Goal: Task Accomplishment & Management: Use online tool/utility

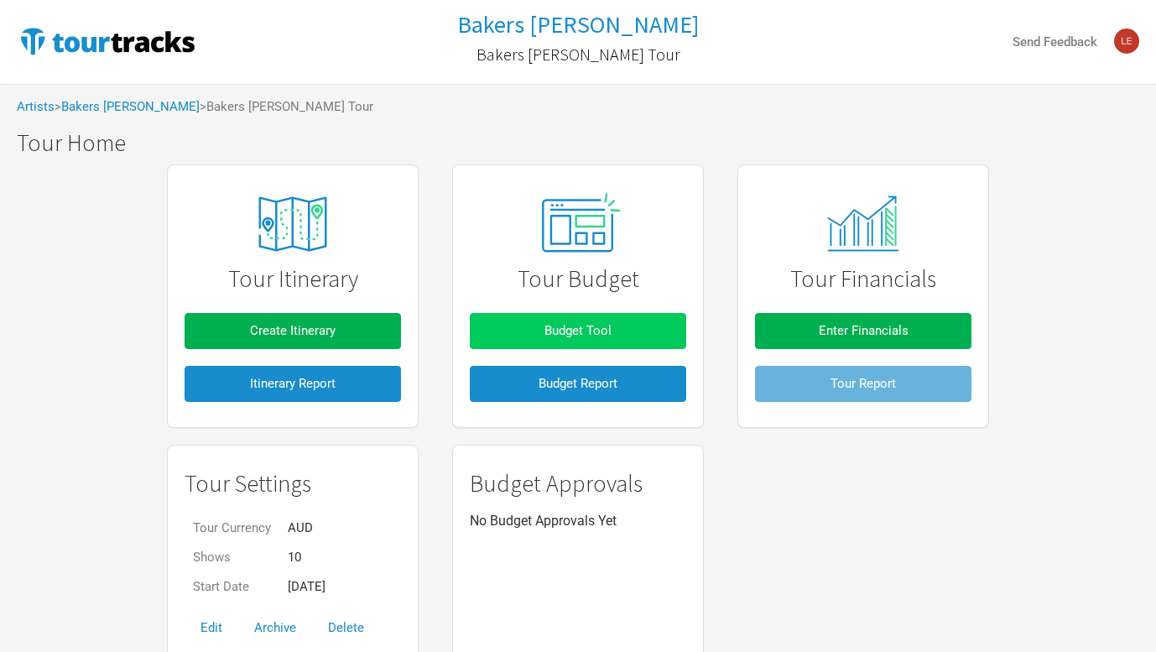
click at [631, 324] on button "Budget Tool" at bounding box center [578, 331] width 216 height 36
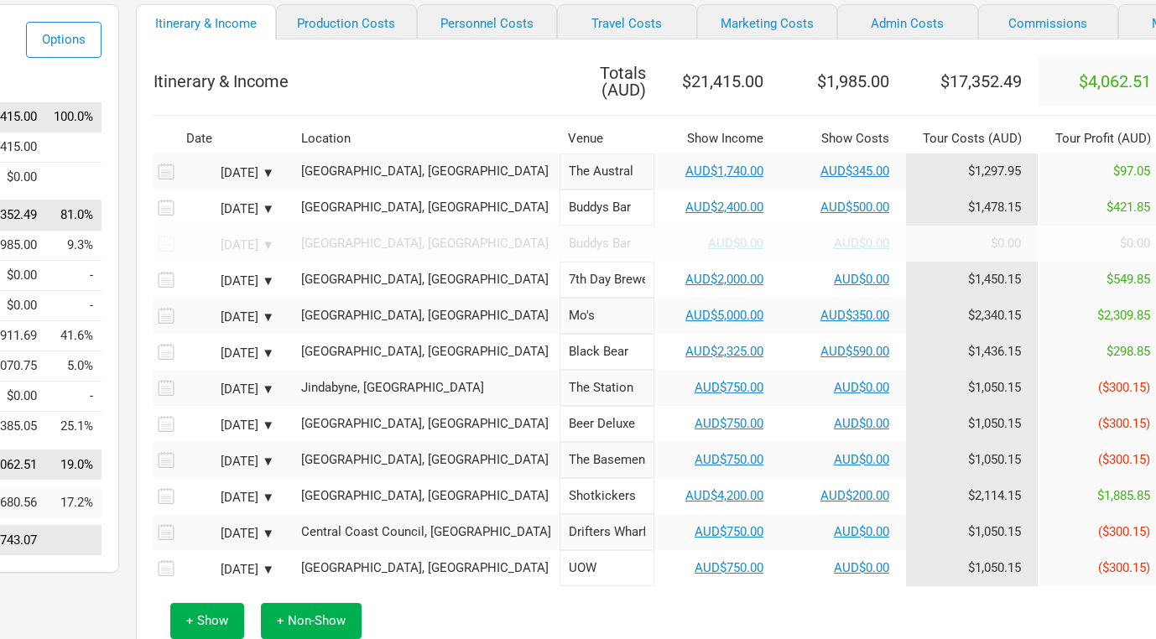
scroll to position [126, 242]
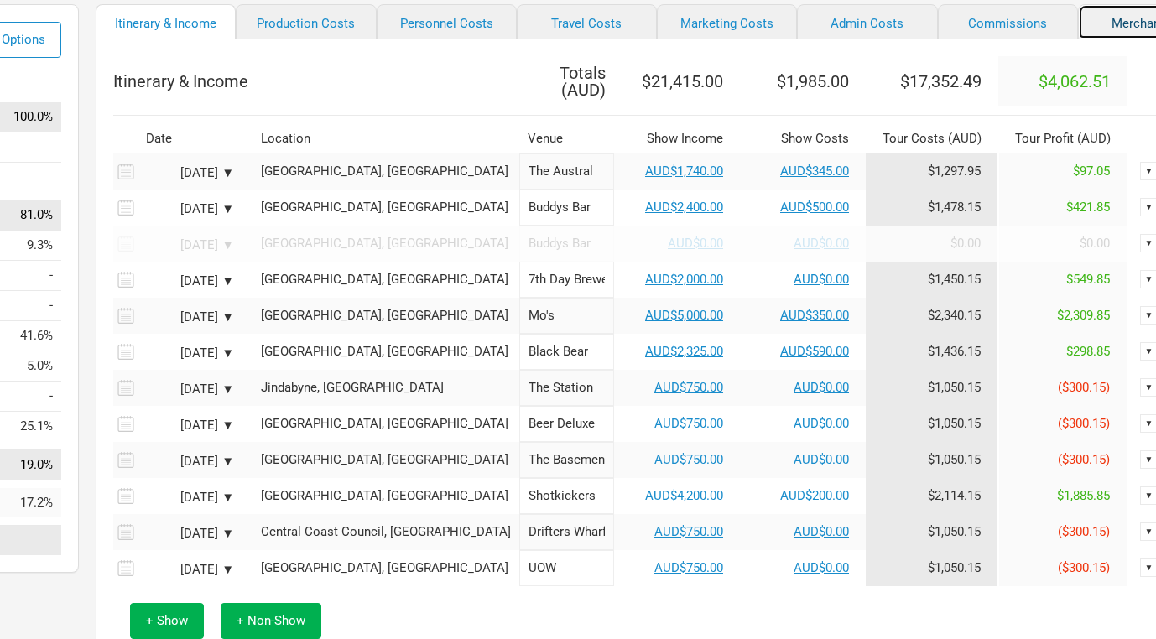
click at [1102, 25] on link "Merchandise" at bounding box center [1148, 21] width 140 height 35
select select "Set Amount"
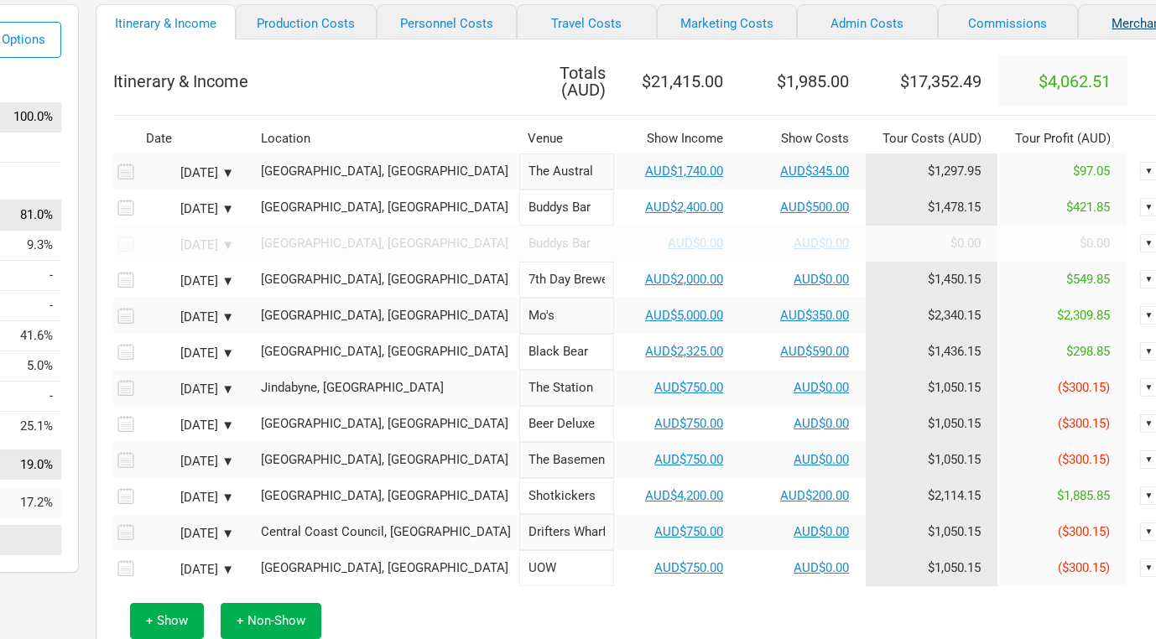
select select "Set Amount"
select select "% of Gross Merch"
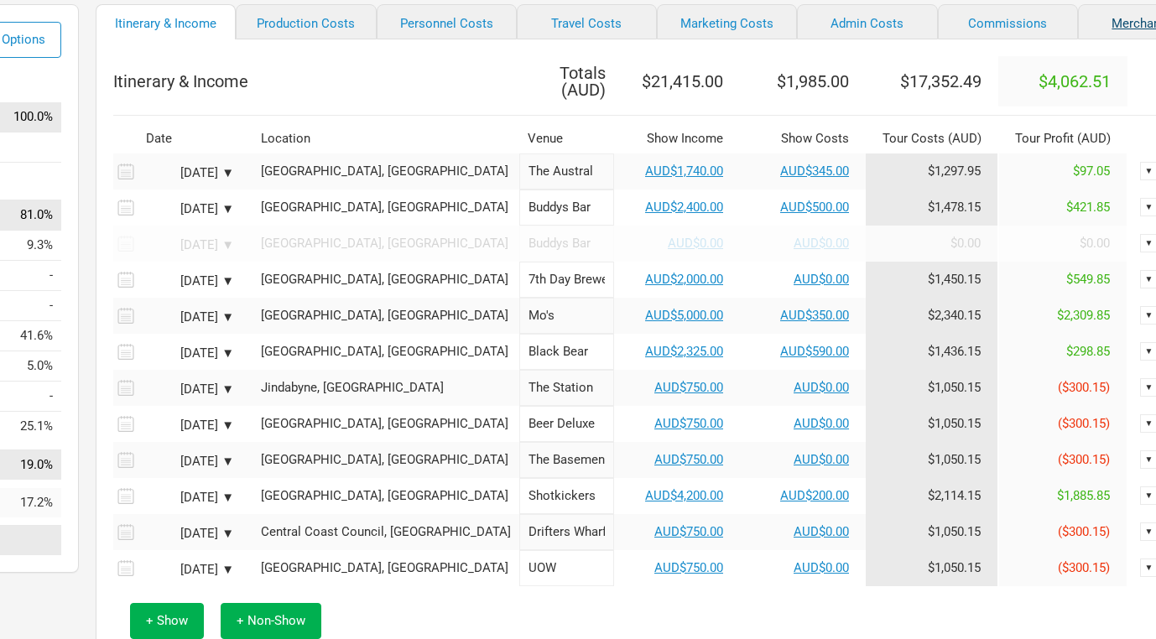
select select "% of Gross Merch"
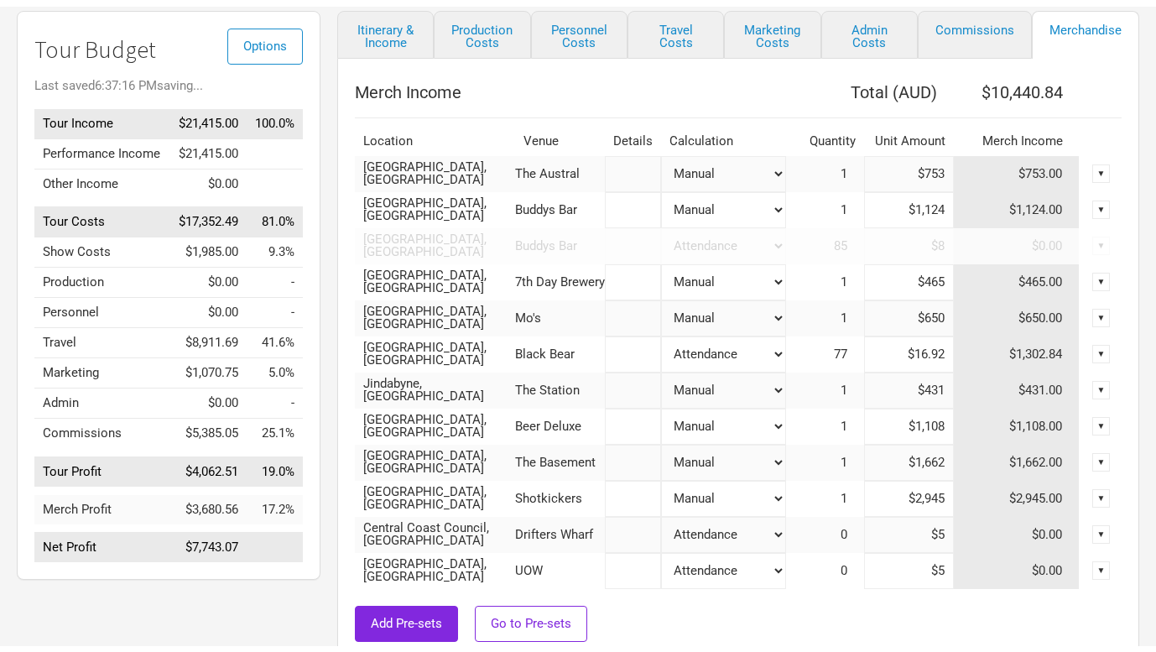
scroll to position [126, 0]
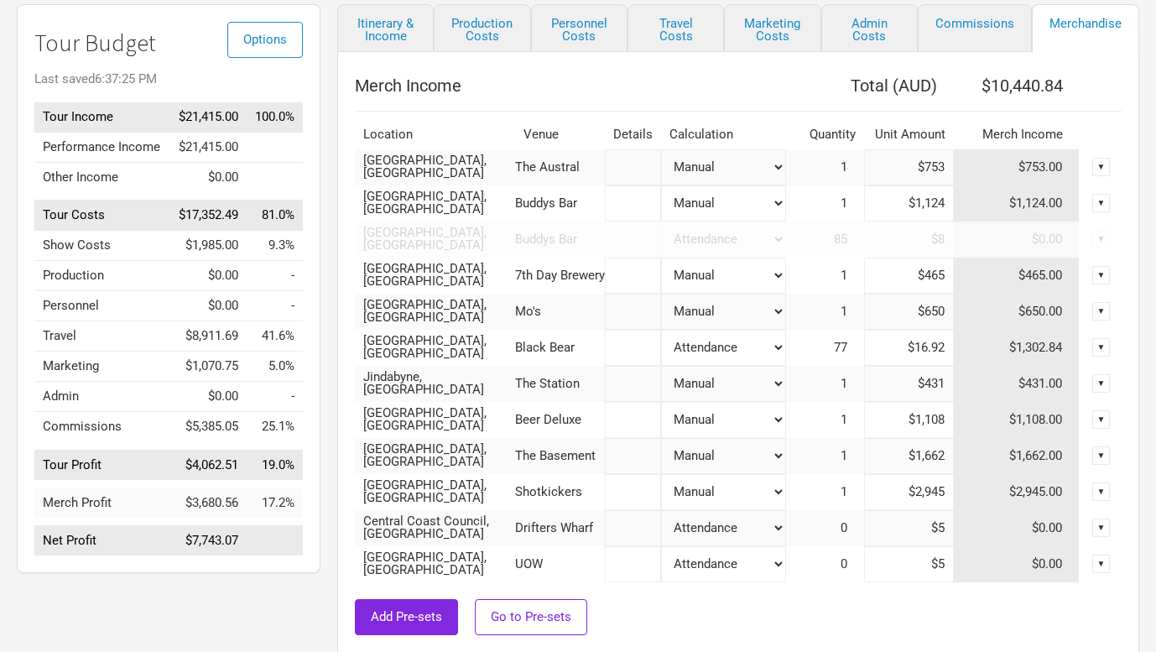
click at [1099, 89] on th at bounding box center [1100, 86] width 42 height 34
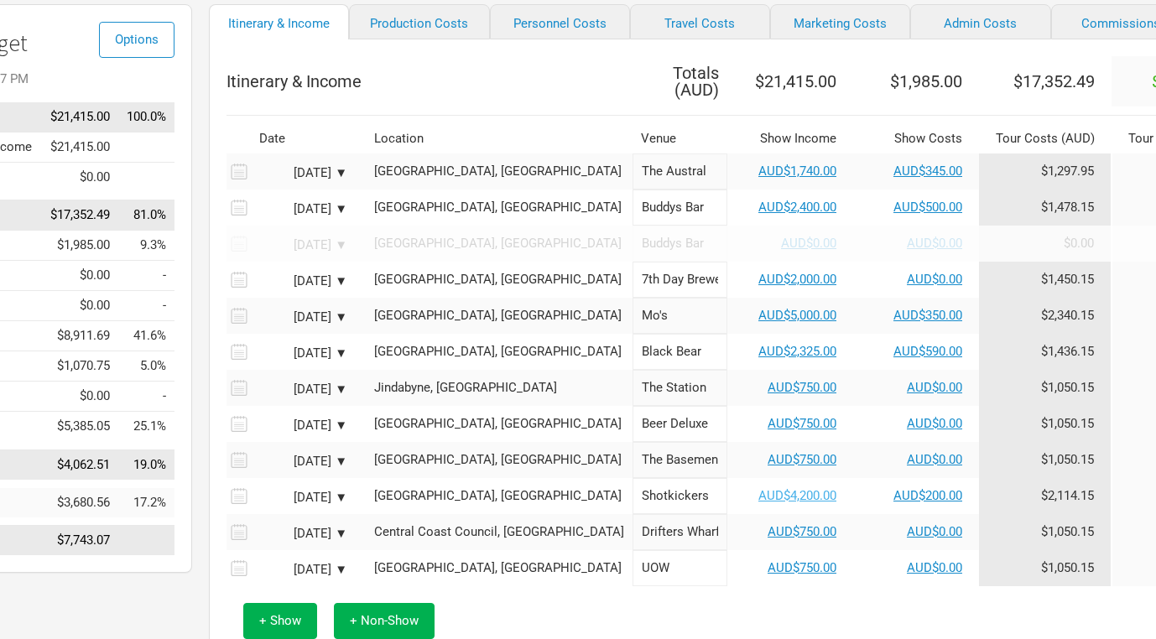
scroll to position [126, 242]
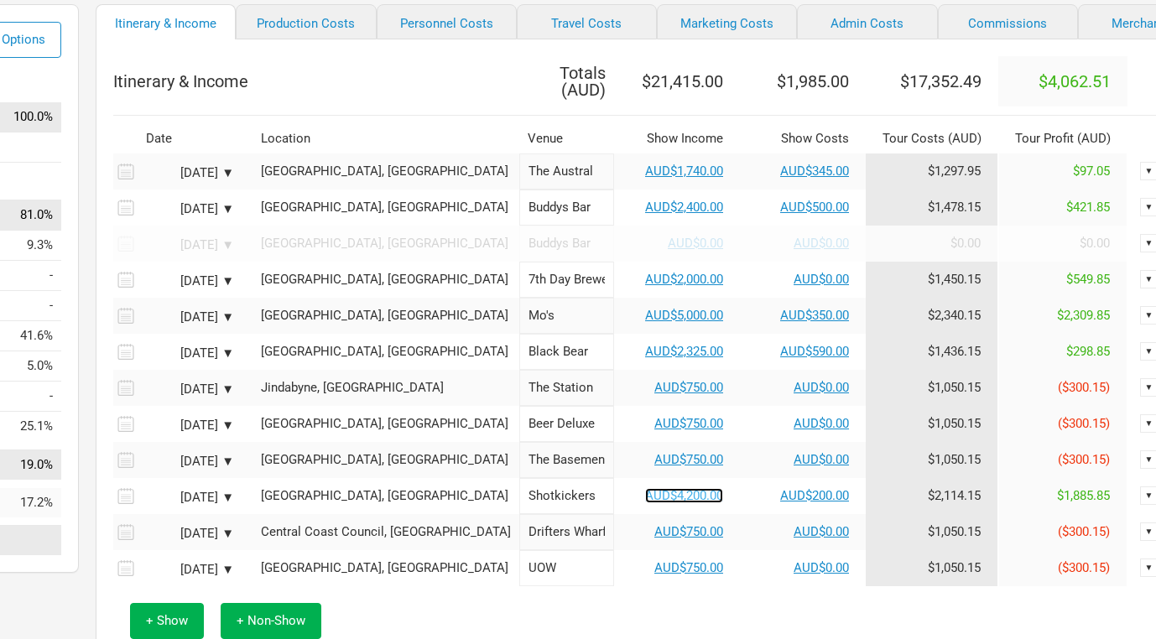
click at [645, 488] on link "AUD$4,200.00" at bounding box center [684, 495] width 78 height 15
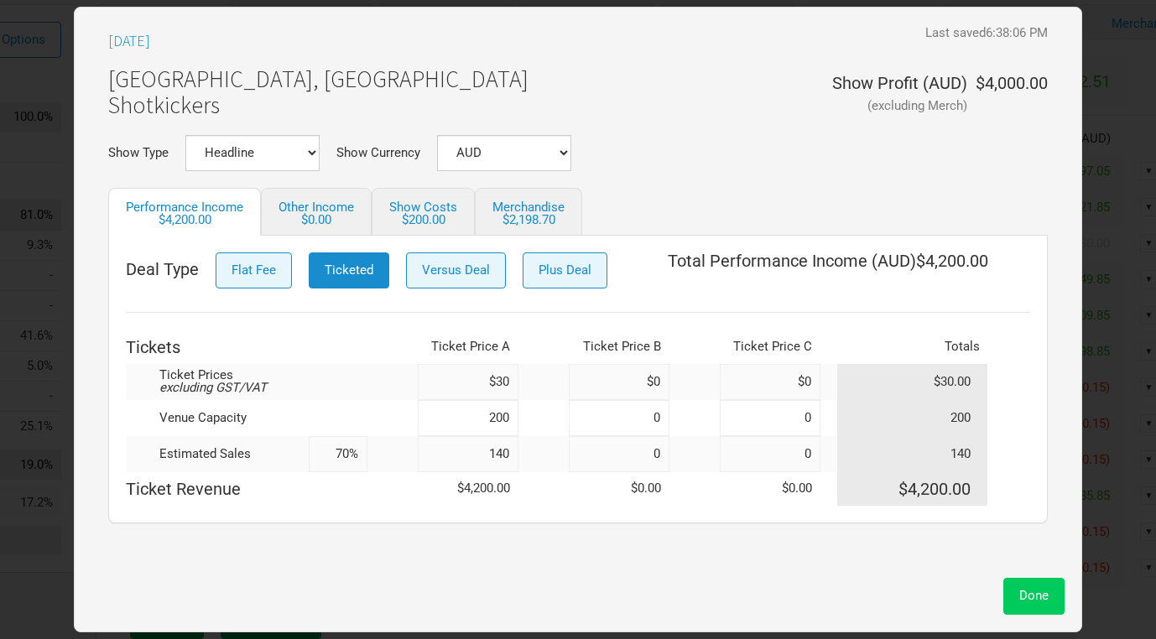
click at [1007, 588] on button "Done" at bounding box center [1033, 596] width 61 height 36
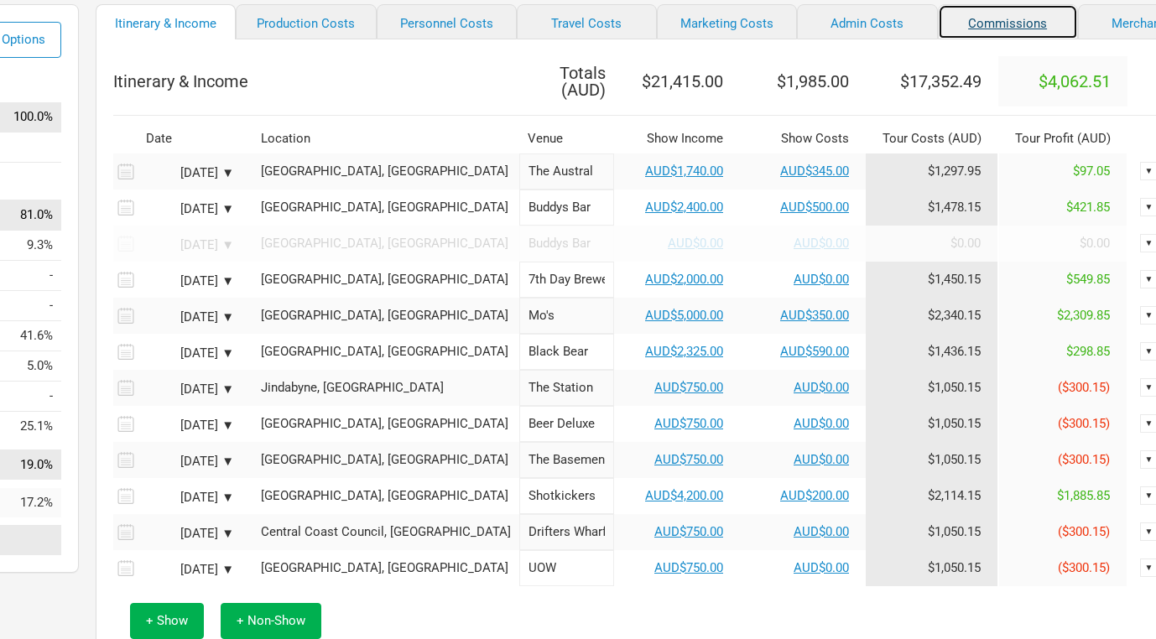
click at [967, 28] on link "Commissions" at bounding box center [1008, 21] width 140 height 35
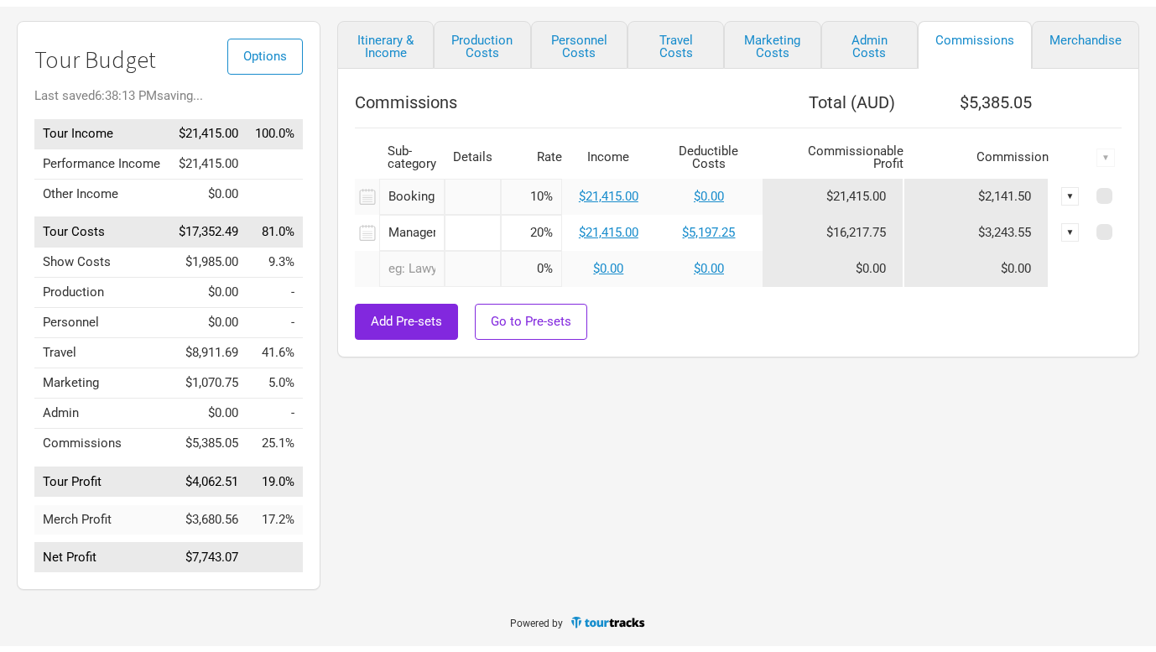
scroll to position [116, 0]
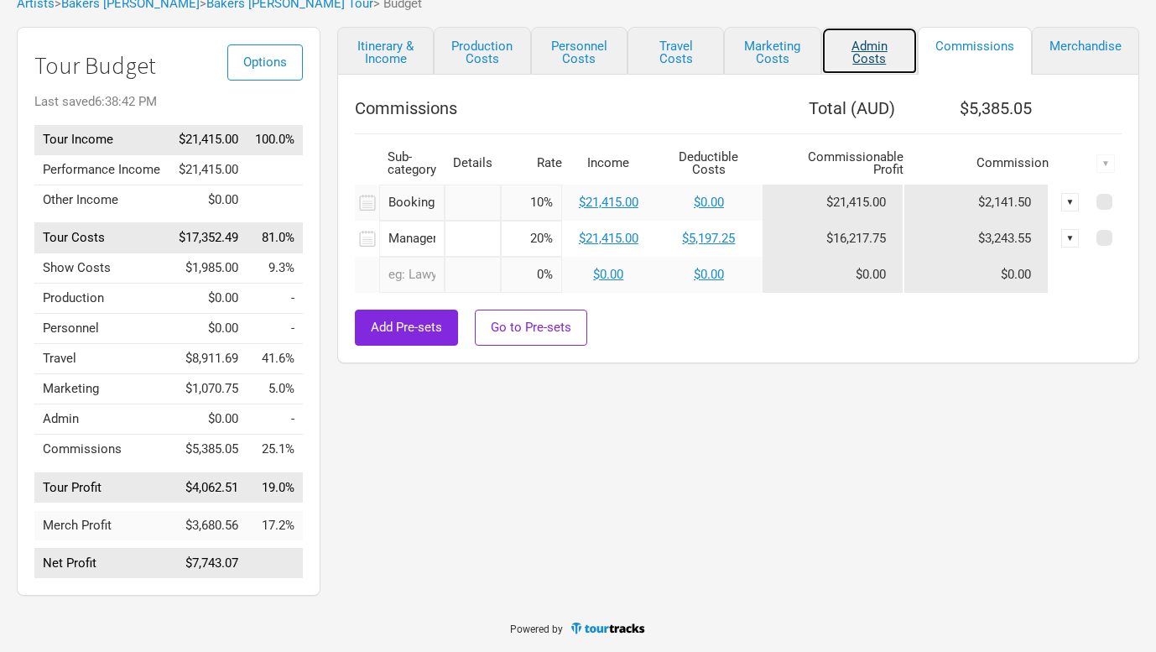
click at [877, 32] on link "Admin Costs" at bounding box center [869, 51] width 96 height 48
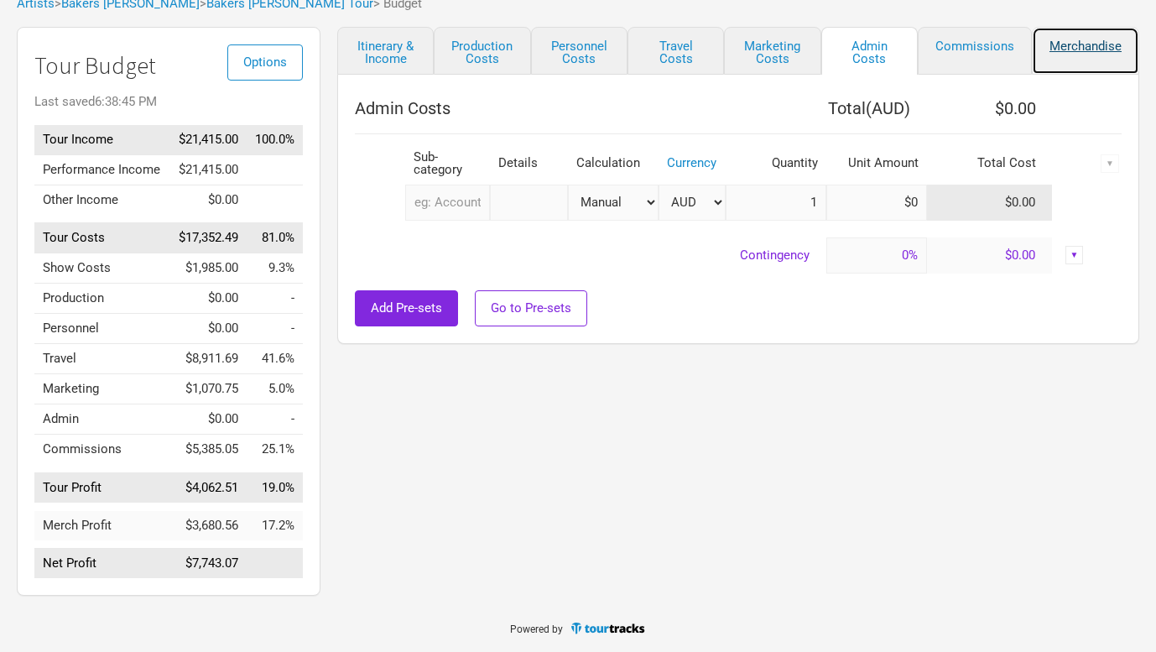
click at [1067, 29] on link "Merchandise" at bounding box center [1084, 51] width 107 height 48
select select "Set Amount"
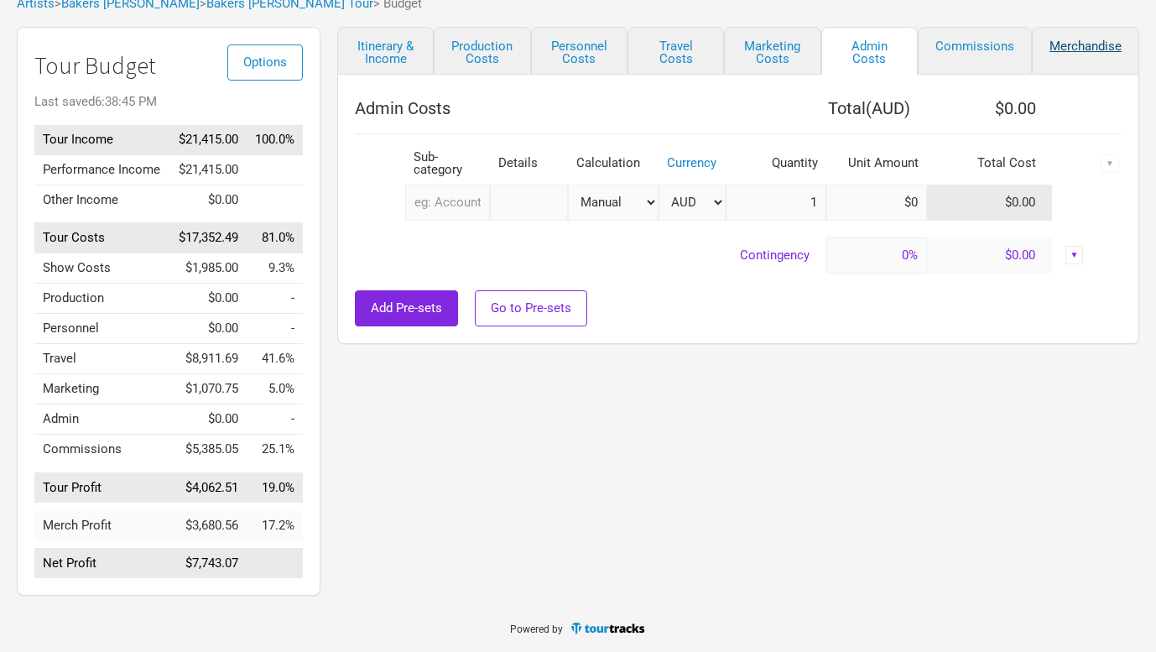
select select "Set Amount"
select select "% of Gross Merch"
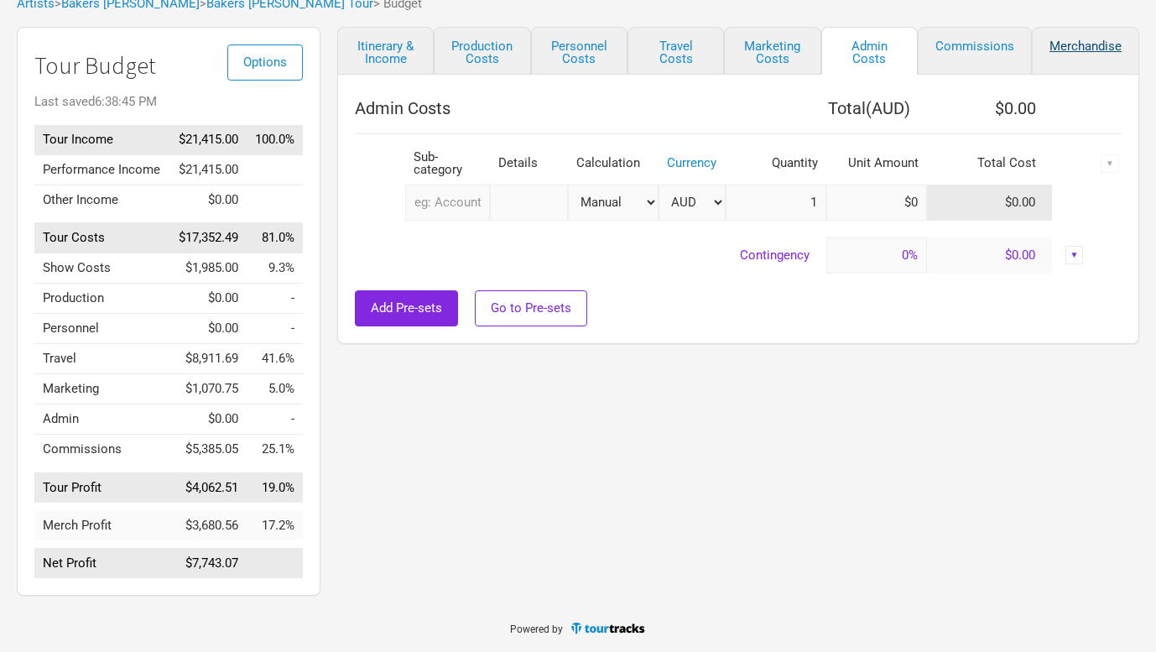
select select "% of Gross Merch"
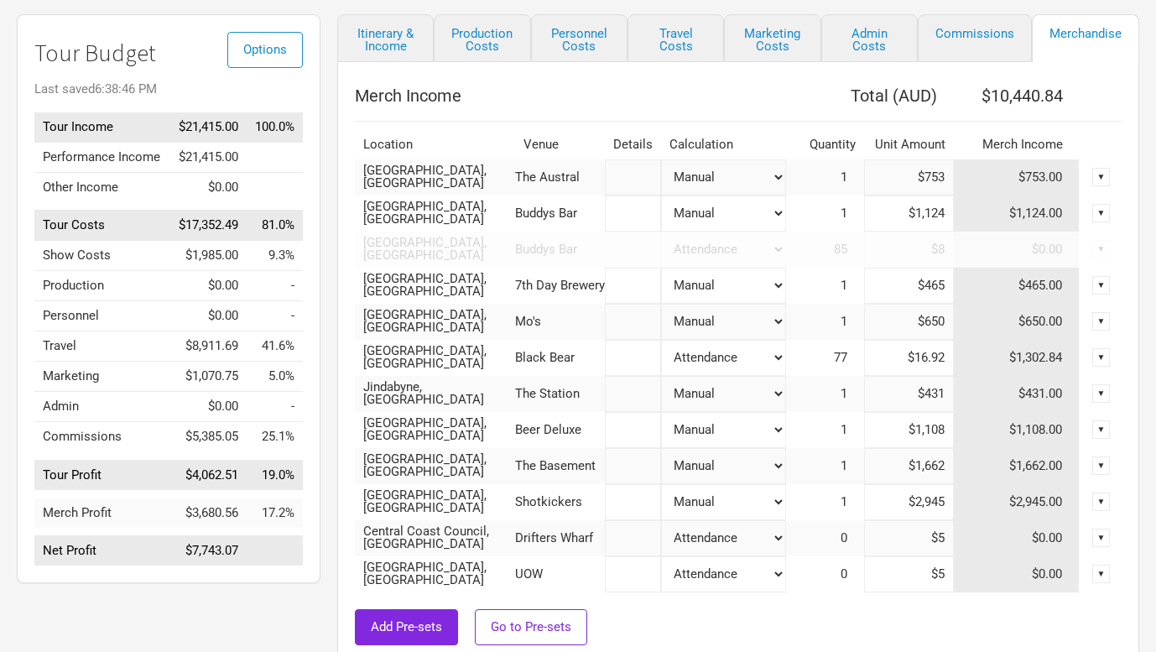
click at [629, 103] on th "Merch Income" at bounding box center [570, 96] width 431 height 34
click at [654, 70] on div "Merch Income Total ( AUD ) $10,440.84 Location Venue Details Calculation Quanti…" at bounding box center [738, 575] width 802 height 1027
click at [972, 41] on link "Commissions" at bounding box center [974, 38] width 114 height 48
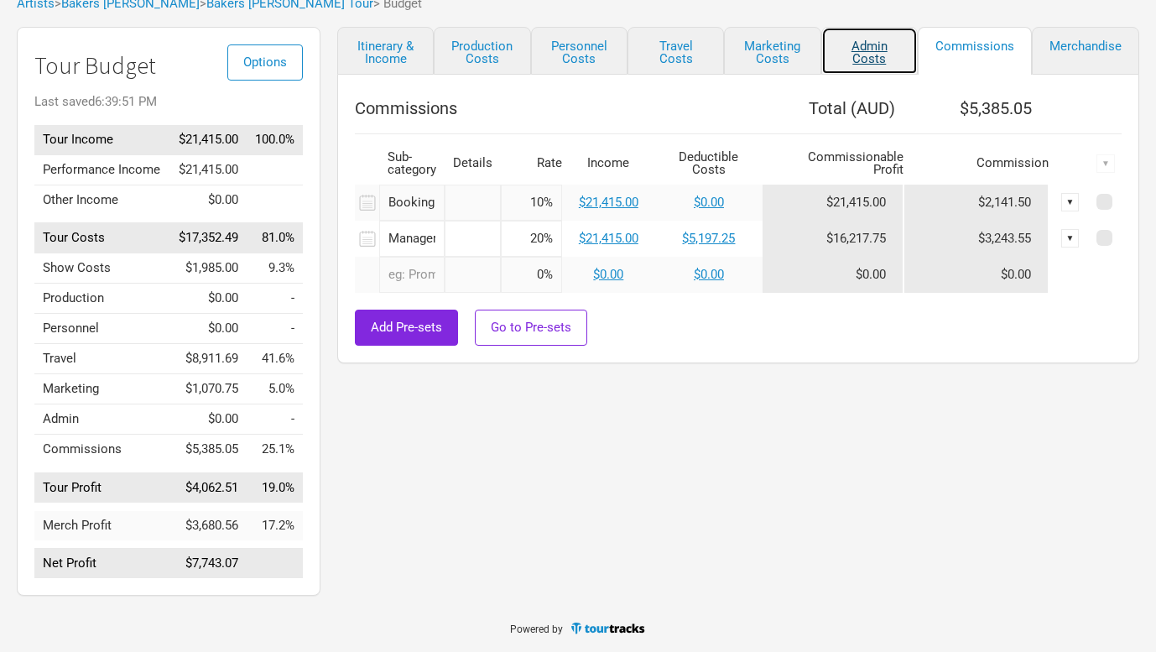
click at [886, 35] on link "Admin Costs" at bounding box center [869, 51] width 96 height 48
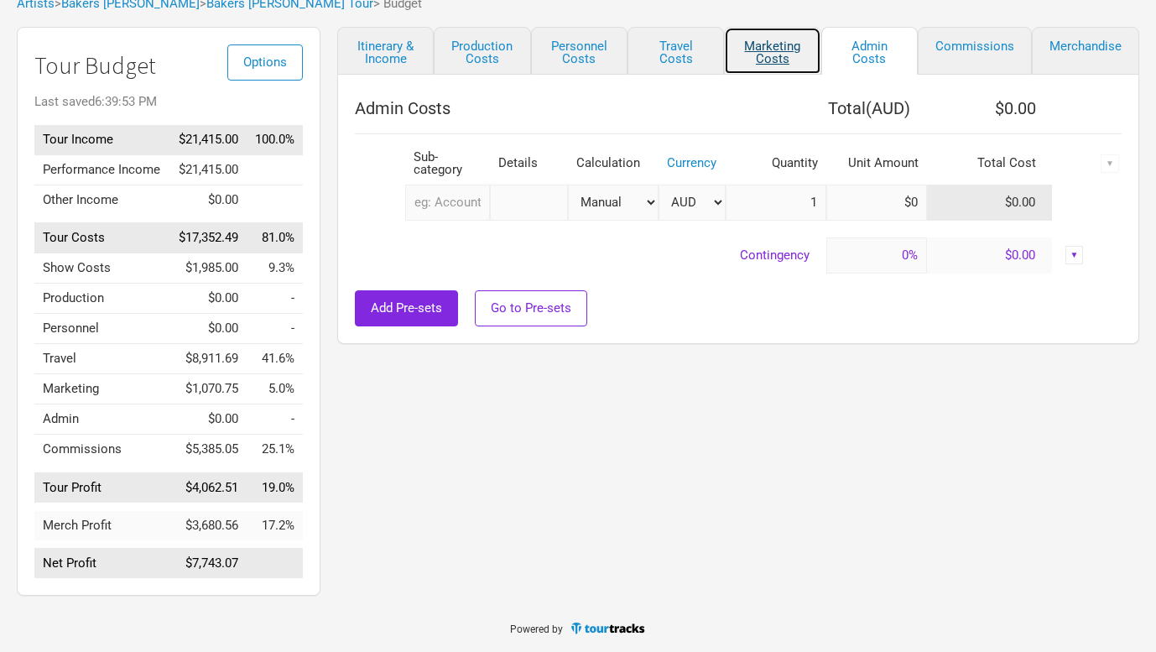
click at [785, 37] on link "Marketing Costs" at bounding box center [772, 51] width 96 height 48
select select "% of Gross"
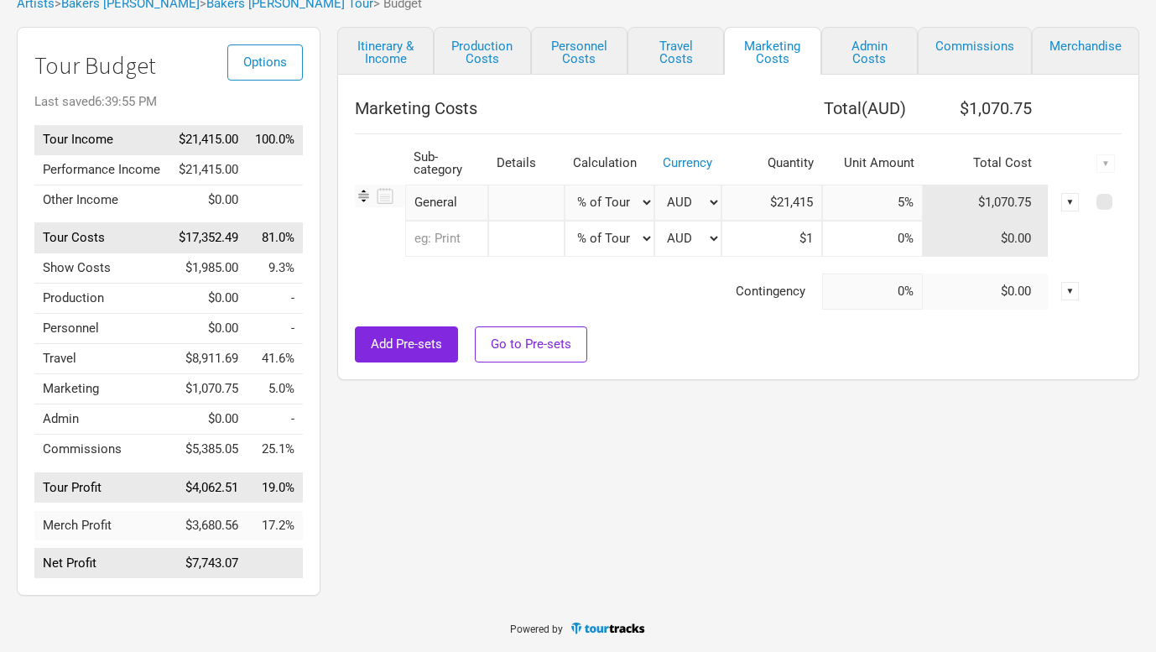
click at [655, 108] on th "Marketing Costs" at bounding box center [538, 108] width 366 height 34
click at [1092, 41] on link "Merchandise" at bounding box center [1084, 51] width 107 height 48
select select "Set Amount"
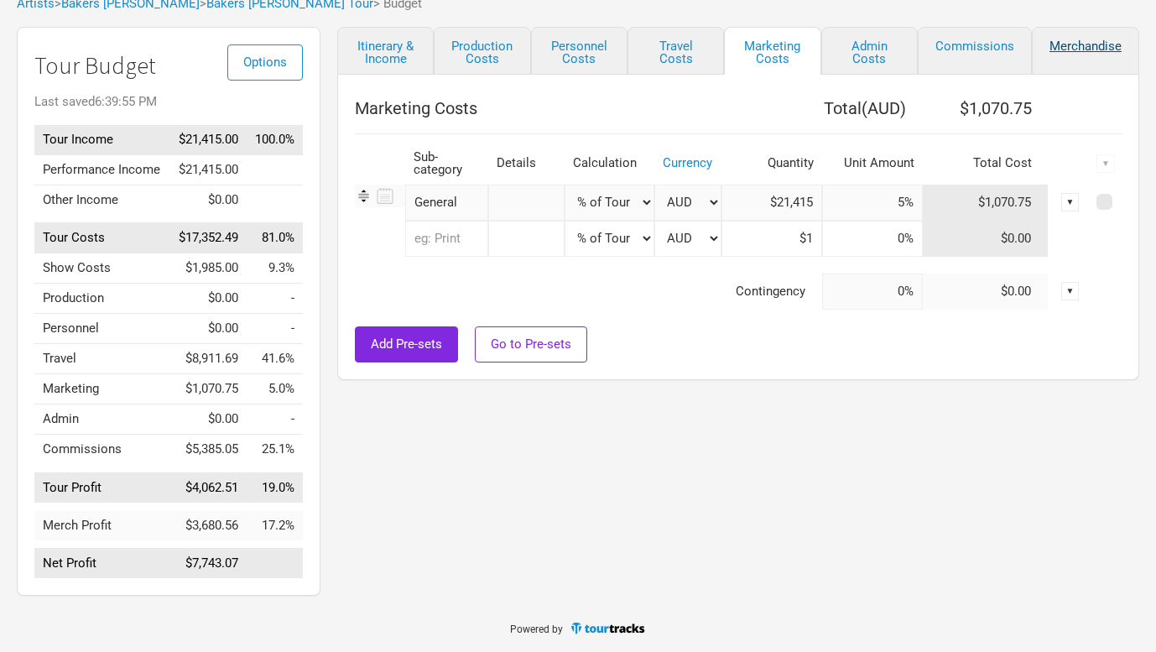
select select "Set Amount"
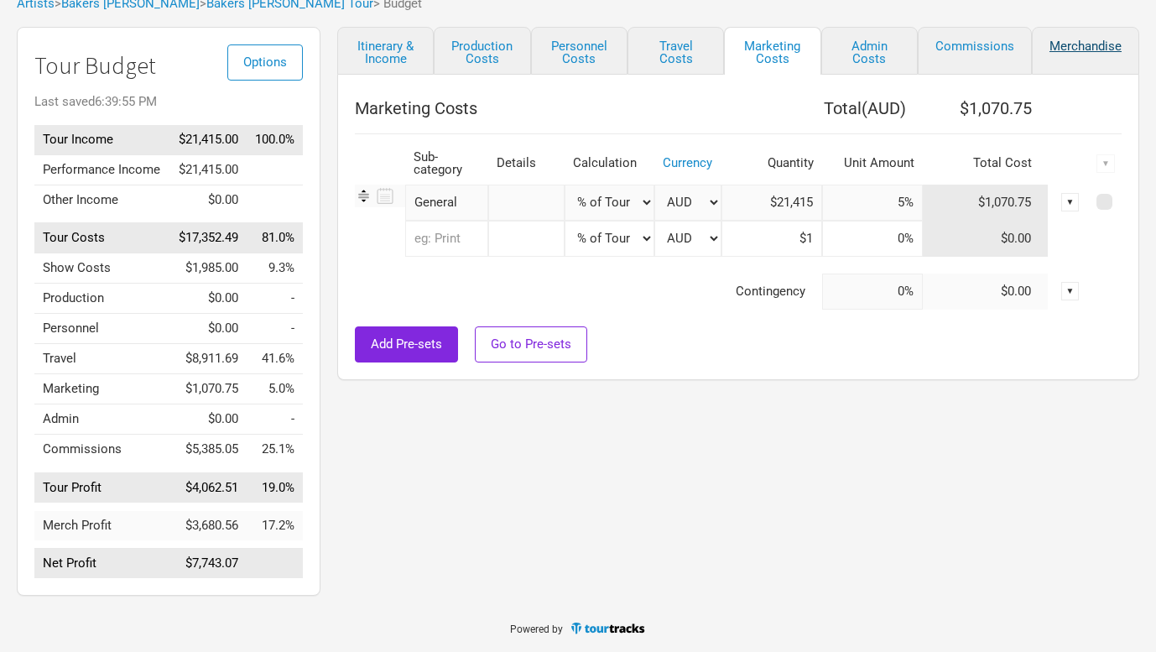
select select "% of Gross Merch"
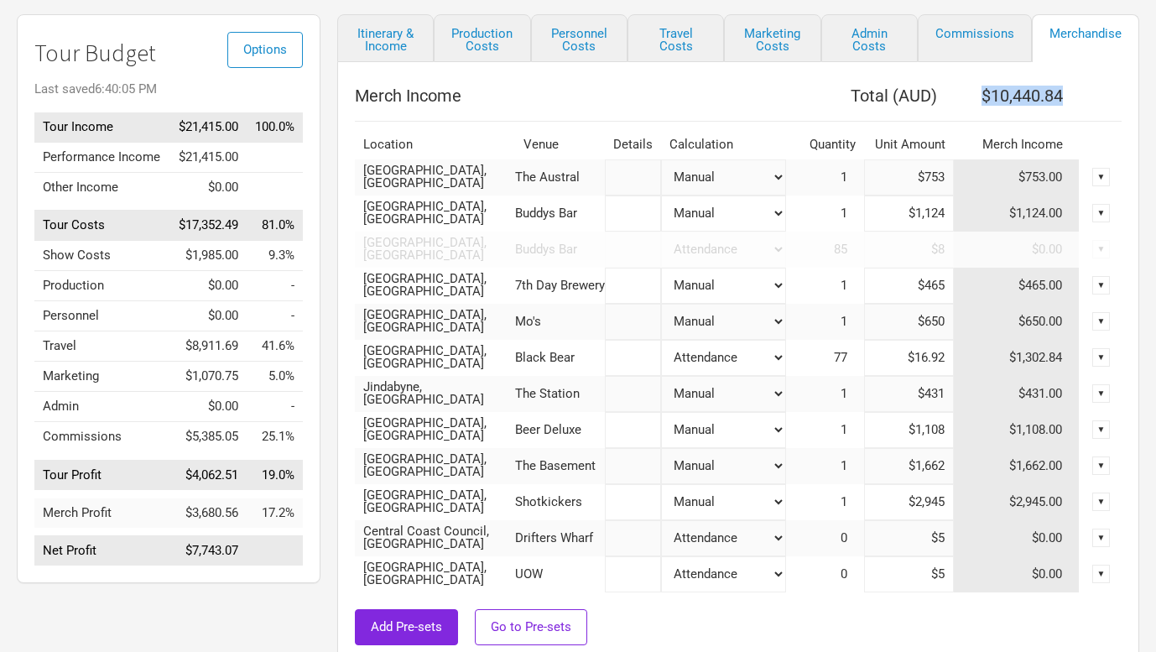
drag, startPoint x: 1104, startPoint y: 104, endPoint x: 969, endPoint y: 88, distance: 135.9
click at [969, 88] on tr "Merch Income Total ( AUD ) $10,440.84" at bounding box center [738, 96] width 766 height 34
click at [762, 94] on th "Merch Income" at bounding box center [570, 96] width 431 height 34
click at [886, 47] on link "Admin Costs" at bounding box center [869, 38] width 96 height 48
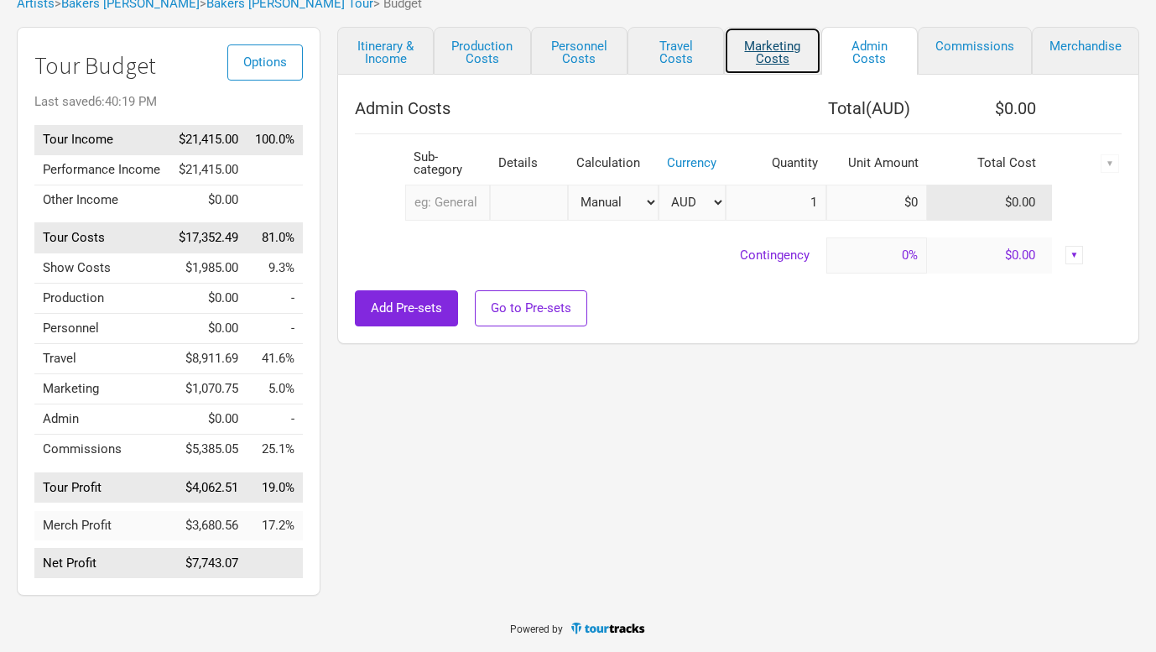
click at [775, 40] on link "Marketing Costs" at bounding box center [772, 51] width 96 height 48
select select "% of Gross"
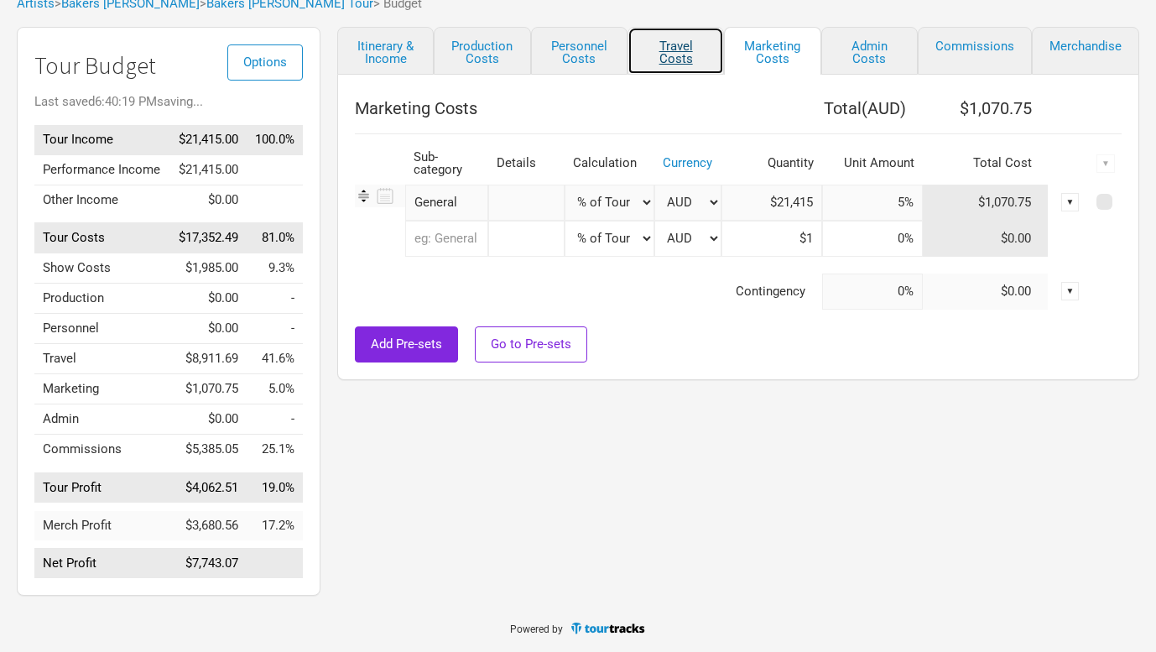
click at [688, 42] on link "Travel Costs" at bounding box center [675, 51] width 96 height 48
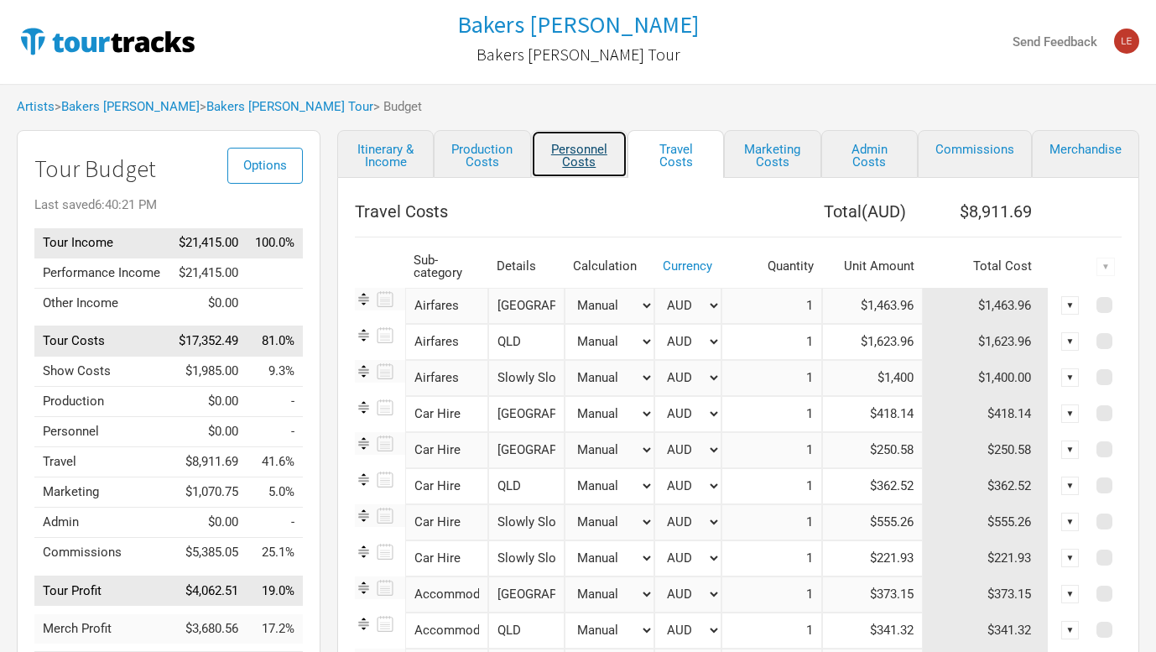
click at [578, 156] on link "Personnel Costs" at bounding box center [579, 154] width 96 height 48
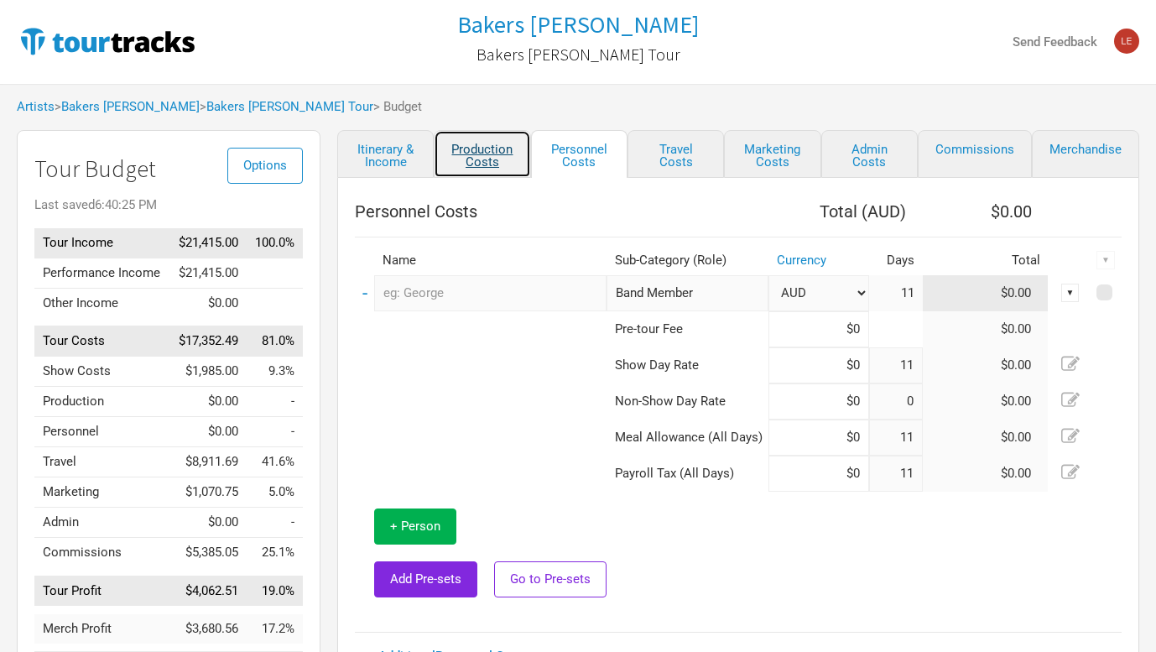
click at [502, 159] on link "Production Costs" at bounding box center [482, 154] width 96 height 48
select select "Shows"
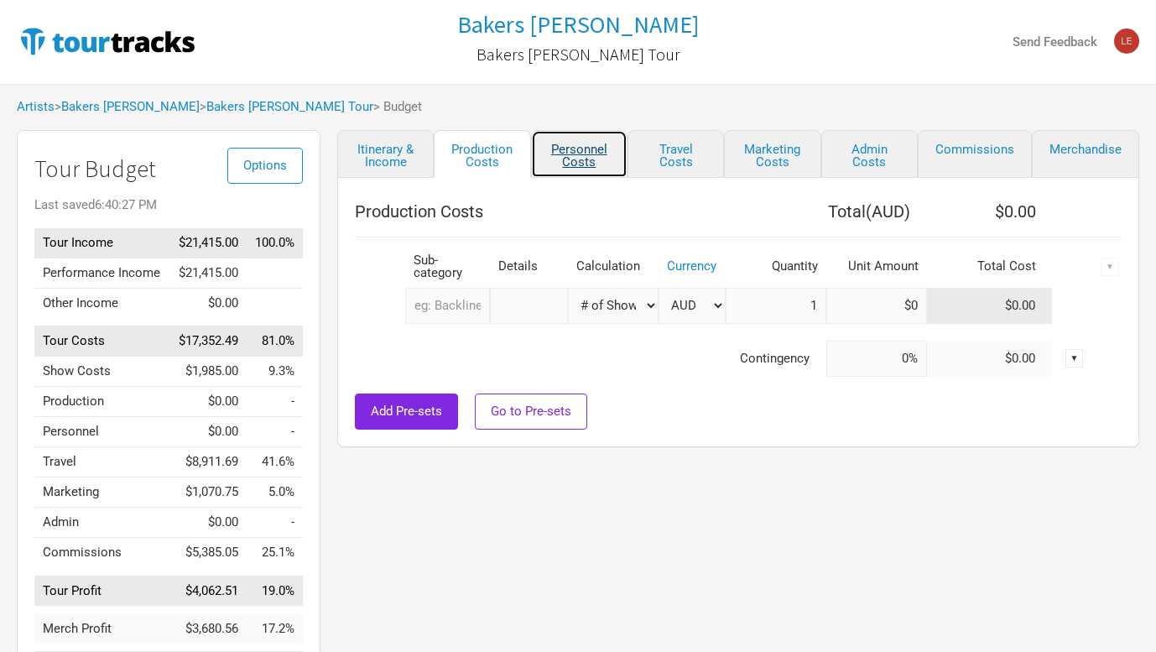
click at [593, 152] on link "Personnel Costs" at bounding box center [579, 154] width 96 height 48
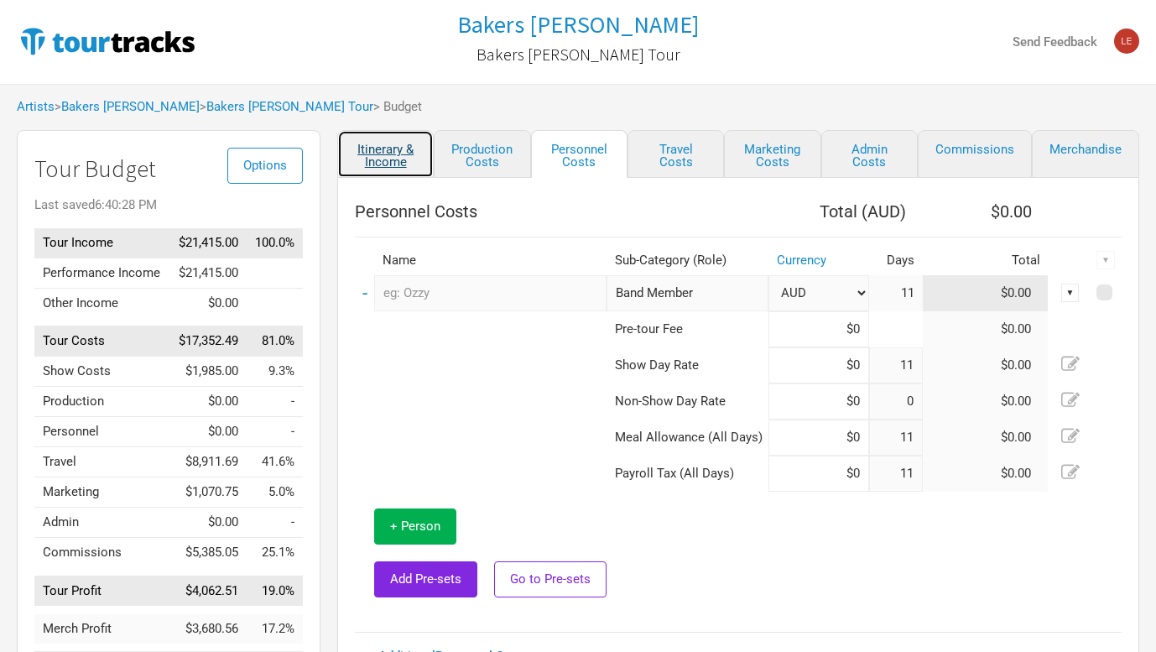
click at [387, 158] on link "Itinerary & Income" at bounding box center [385, 154] width 96 height 48
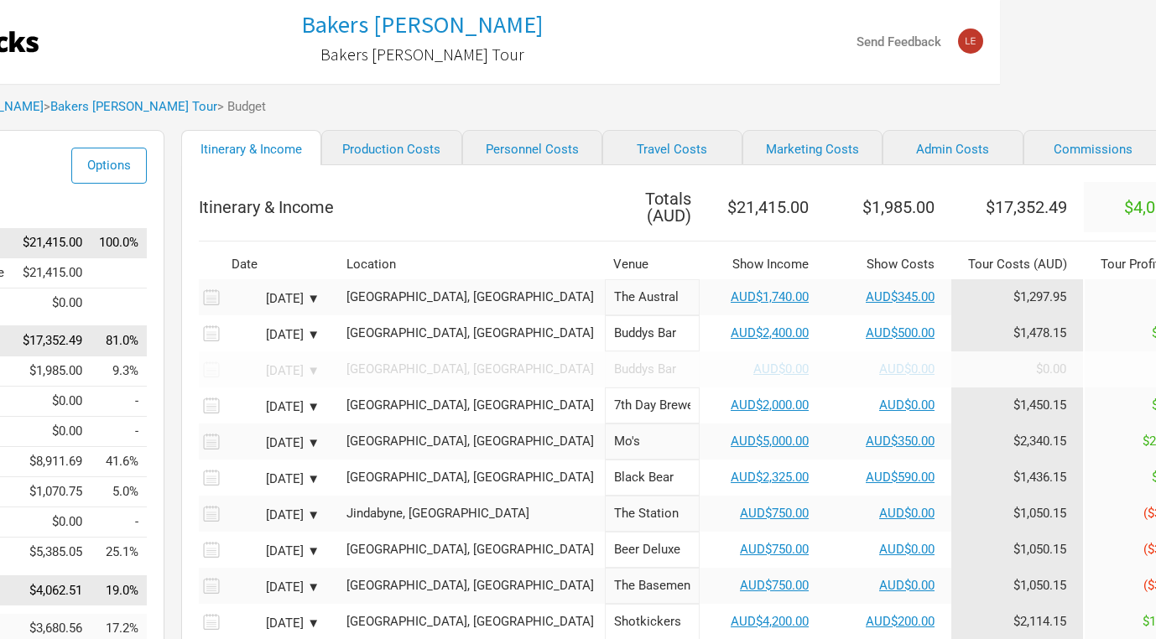
scroll to position [0, 242]
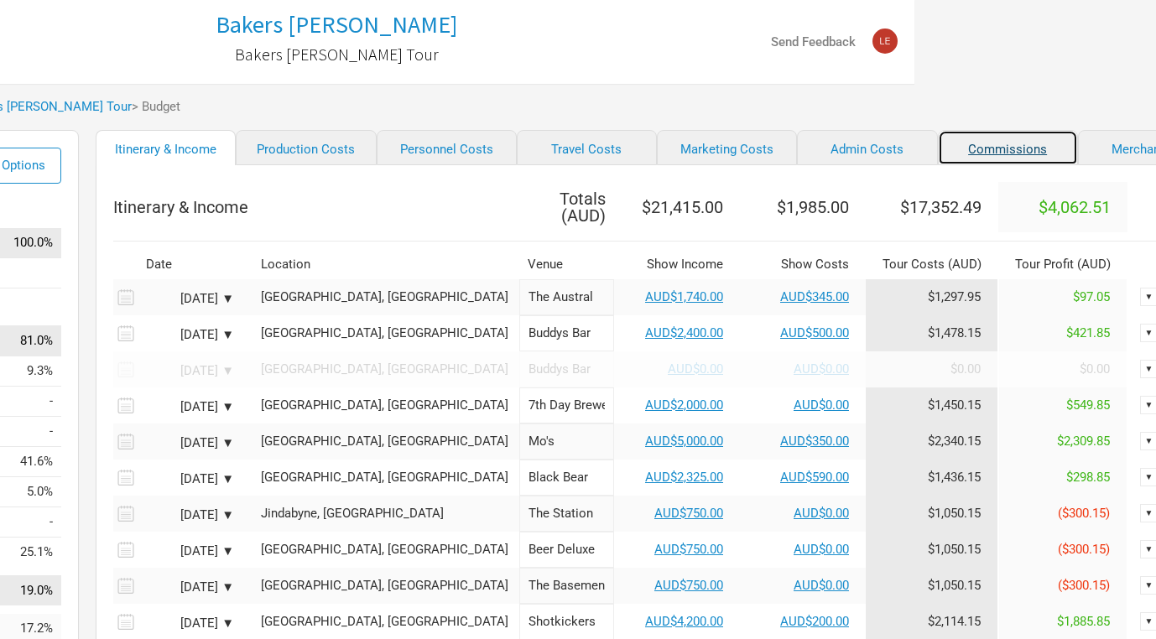
click at [984, 143] on link "Commissions" at bounding box center [1008, 147] width 140 height 35
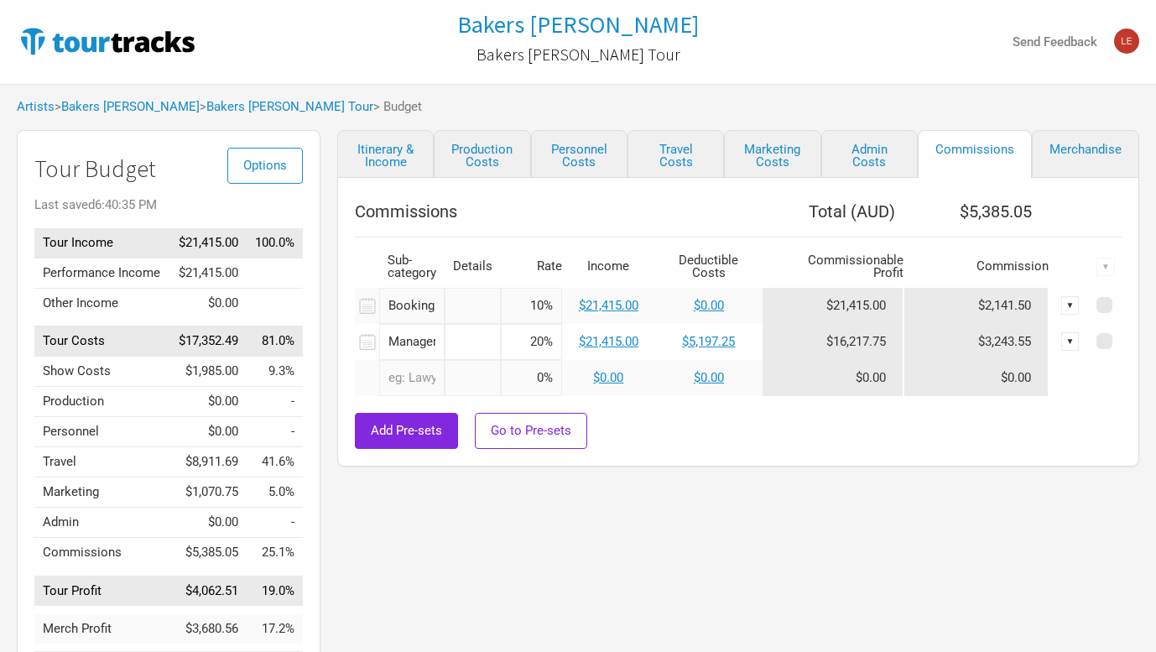
click at [653, 510] on div "Itinerary & Income Production Costs Personnel Costs Travel Costs Marketing Cost…" at bounding box center [721, 418] width 802 height 577
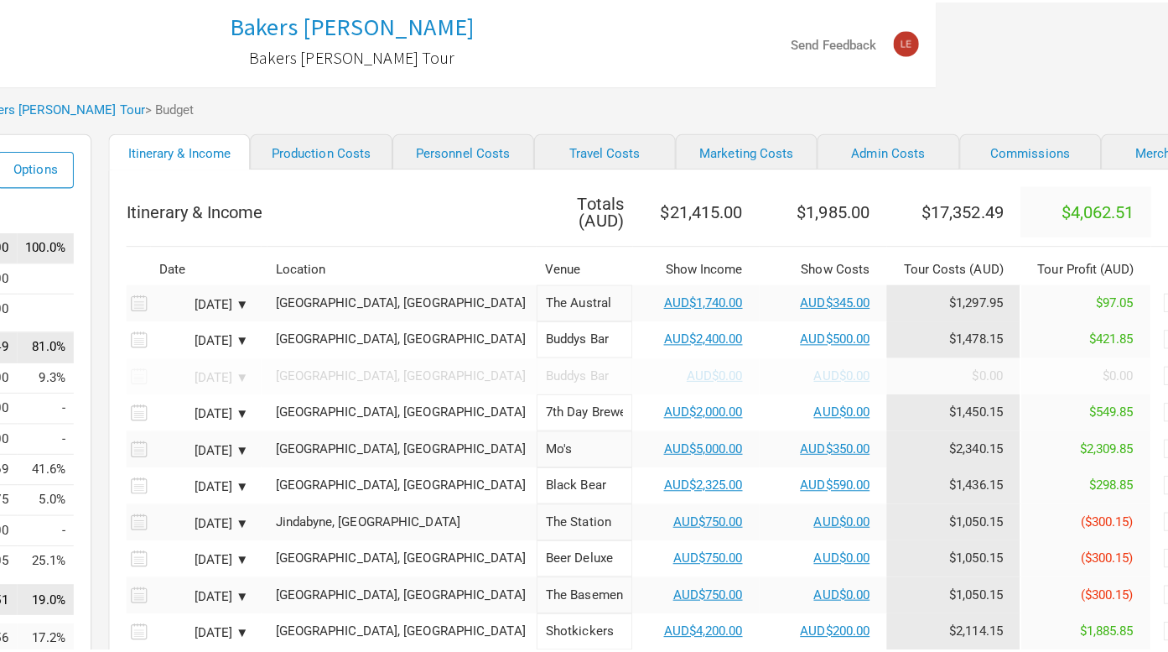
scroll to position [0, 226]
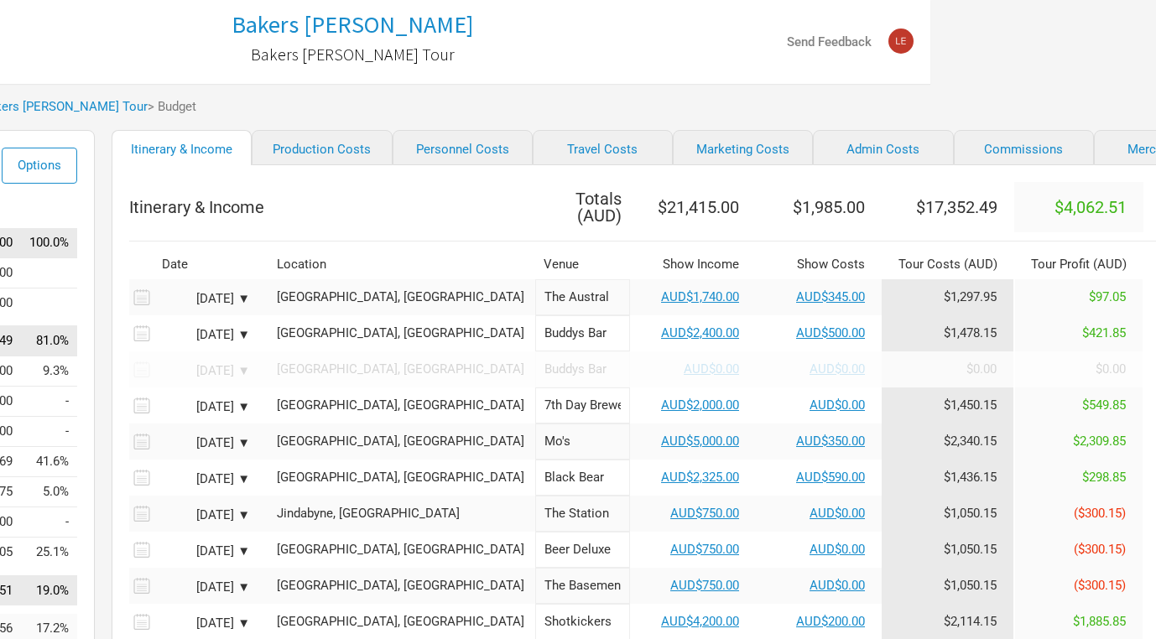
click at [363, 233] on td at bounding box center [672, 236] width 1087 height 8
click at [636, 105] on div "Artists > Bakers Eddy > Bakers Eddy EP Tour > Budget" at bounding box center [352, 107] width 1156 height 46
